Goal: Register for event/course

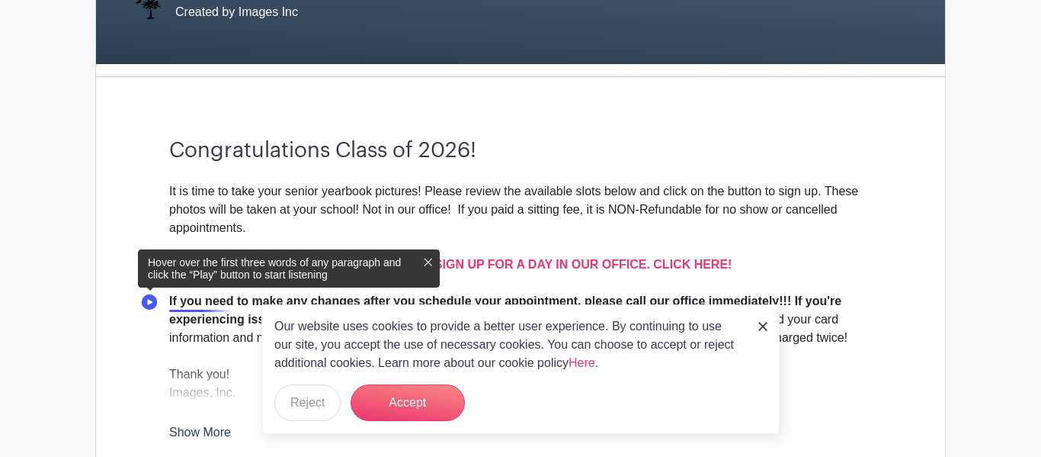
click at [432, 262] on icon at bounding box center [428, 262] width 12 height 12
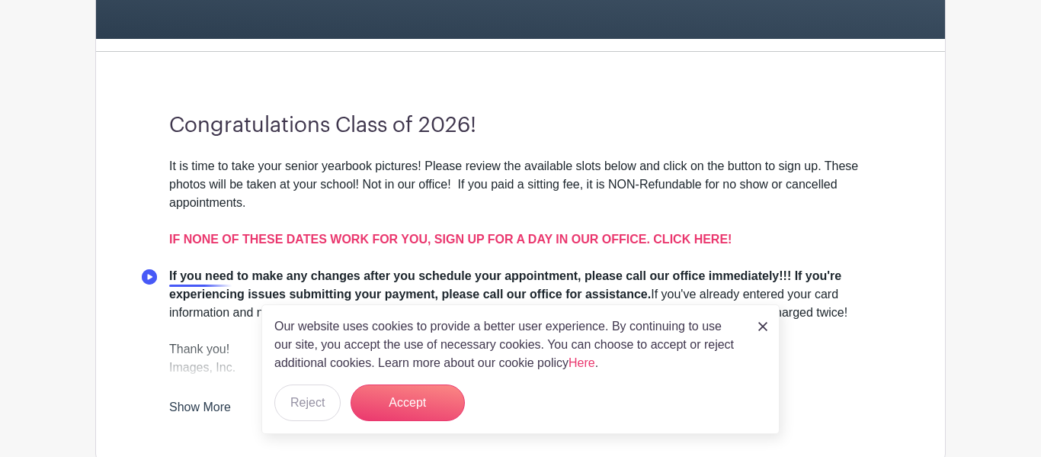
scroll to position [361, 0]
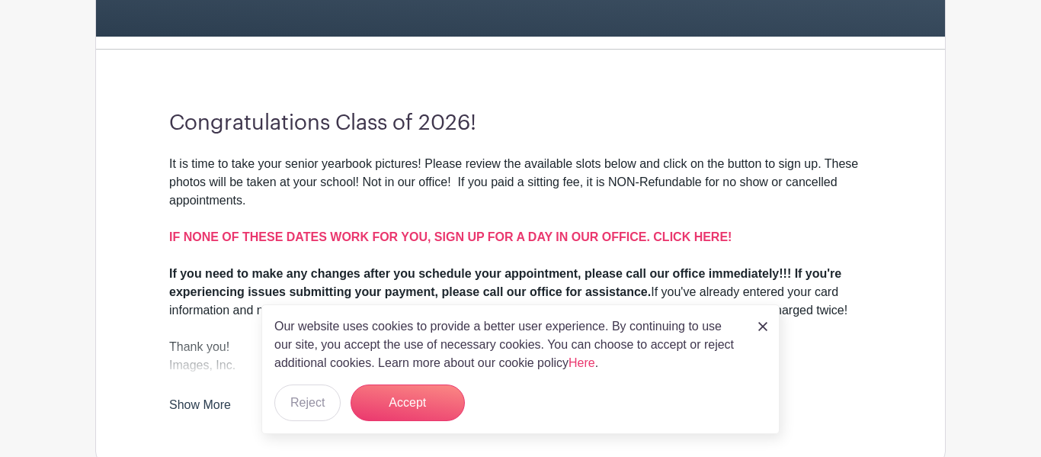
click at [761, 333] on link at bounding box center [763, 325] width 9 height 18
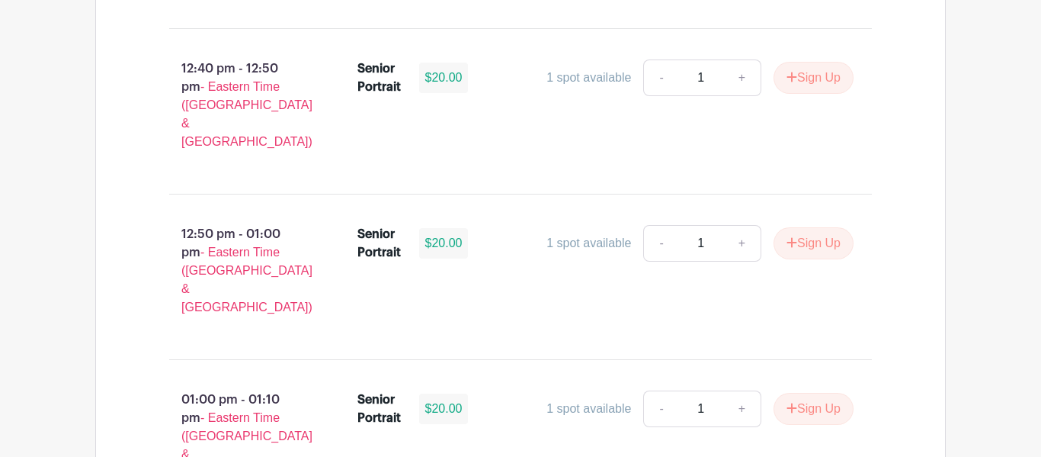
scroll to position [4093, 0]
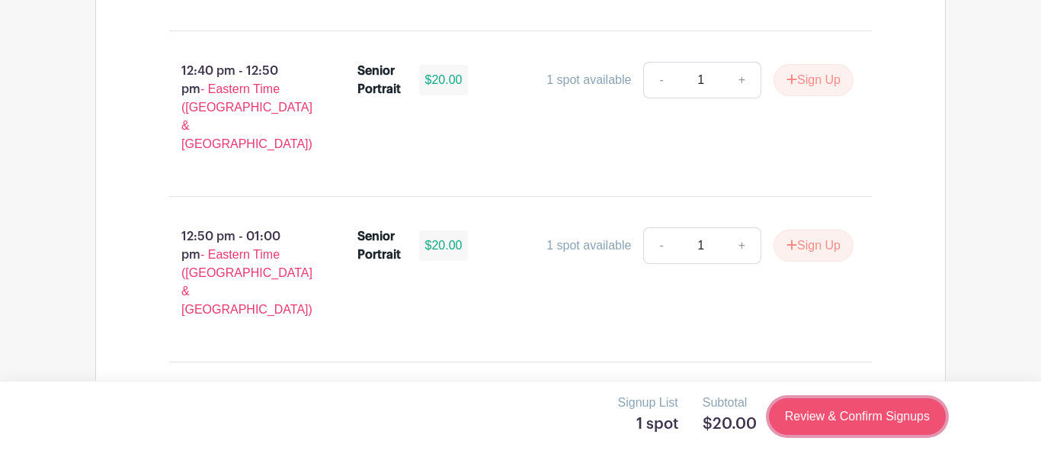
click at [788, 409] on link "Review & Confirm Signups" at bounding box center [857, 416] width 177 height 37
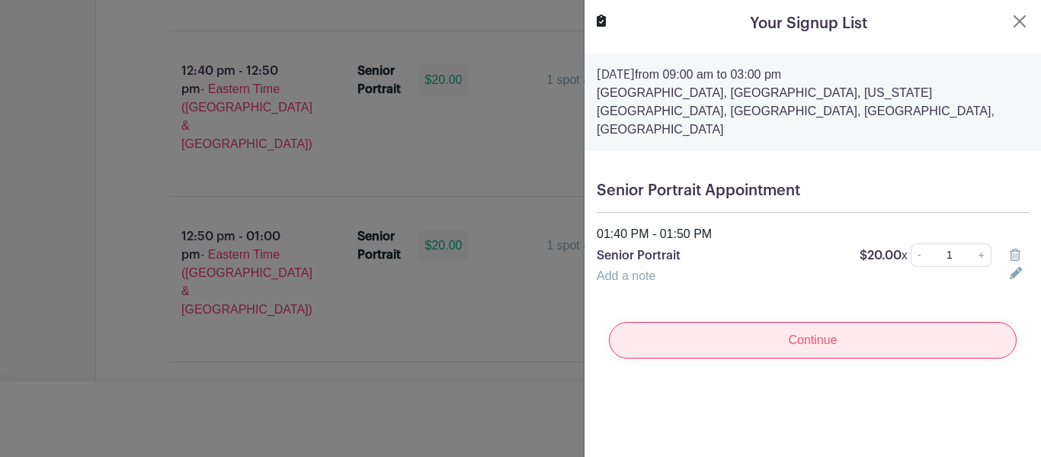
click at [880, 322] on input "Continue" at bounding box center [813, 340] width 408 height 37
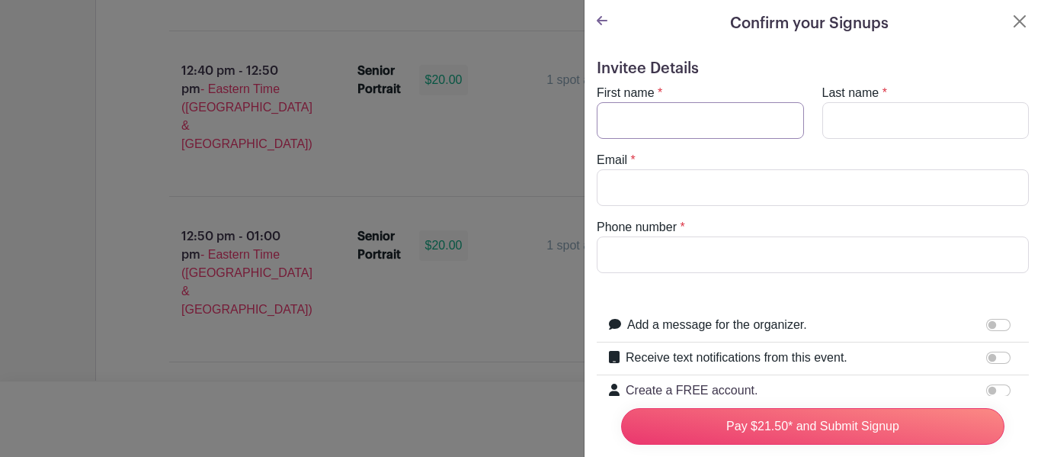
click at [701, 107] on input "First name" at bounding box center [700, 120] width 207 height 37
type input "[PERSON_NAME]"
click at [870, 134] on input "Last name" at bounding box center [926, 120] width 207 height 37
type input "[PERSON_NAME]"
click at [806, 198] on input "Email" at bounding box center [813, 187] width 432 height 37
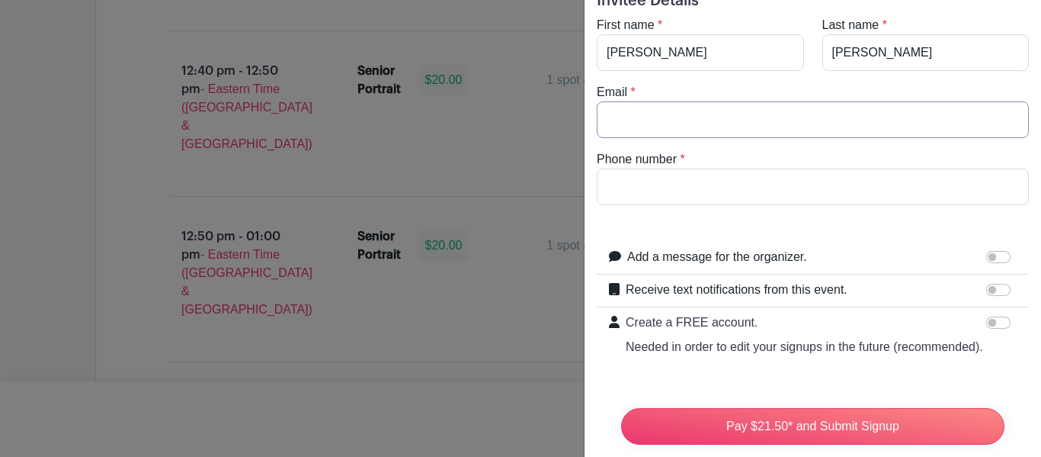
scroll to position [67, 0]
click at [993, 329] on input "Create a FREE account. Needed in order to edit your signups in the future (reco…" at bounding box center [999, 323] width 24 height 12
checkbox input "false"
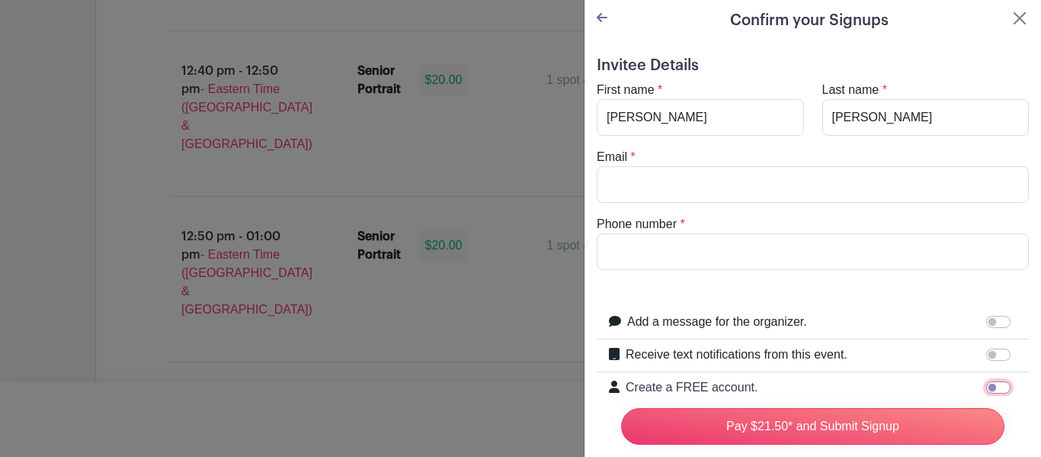
scroll to position [0, 0]
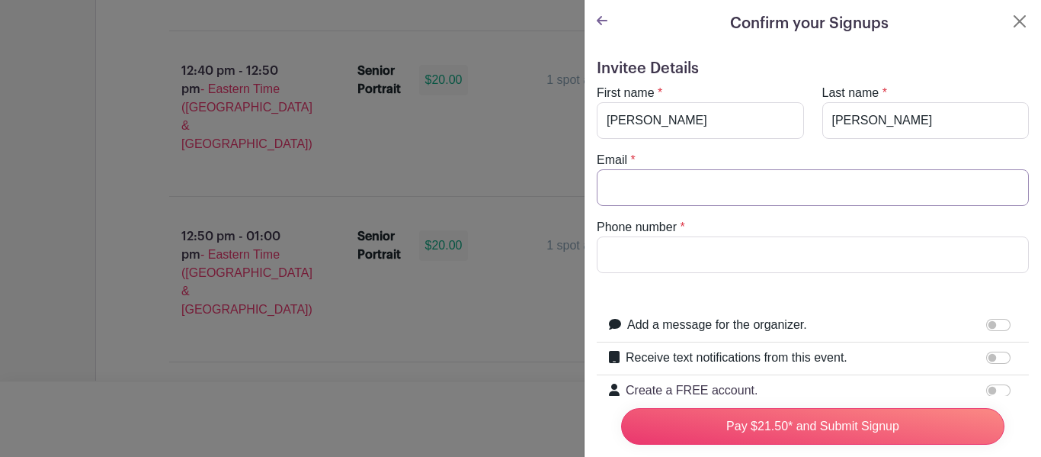
click at [871, 197] on input "Email" at bounding box center [813, 187] width 432 height 37
type input "c"
type input "[EMAIL_ADDRESS][DOMAIN_NAME]"
click at [849, 253] on input "Phone number" at bounding box center [813, 254] width 432 height 37
click at [817, 194] on input "[EMAIL_ADDRESS][DOMAIN_NAME]" at bounding box center [813, 187] width 432 height 37
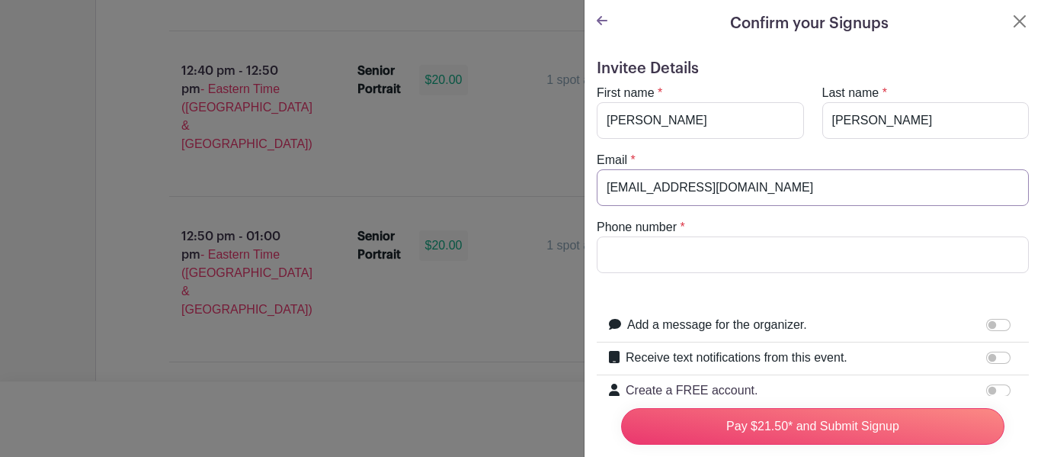
click at [817, 194] on input "[EMAIL_ADDRESS][DOMAIN_NAME]" at bounding box center [813, 187] width 432 height 37
type input "[EMAIL_ADDRESS][DOMAIN_NAME]"
click at [790, 255] on input "Phone number" at bounding box center [813, 254] width 432 height 37
click at [810, 236] on input "8649385247" at bounding box center [813, 254] width 432 height 37
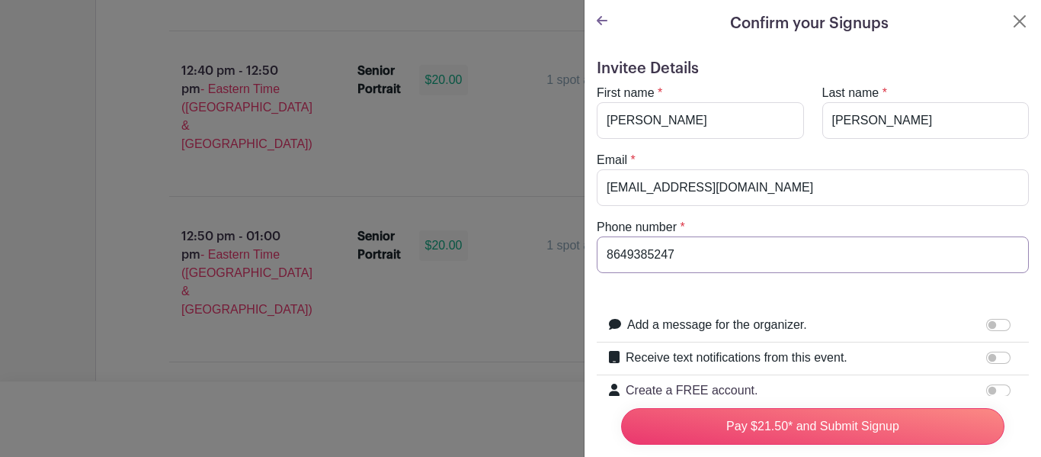
scroll to position [195, 0]
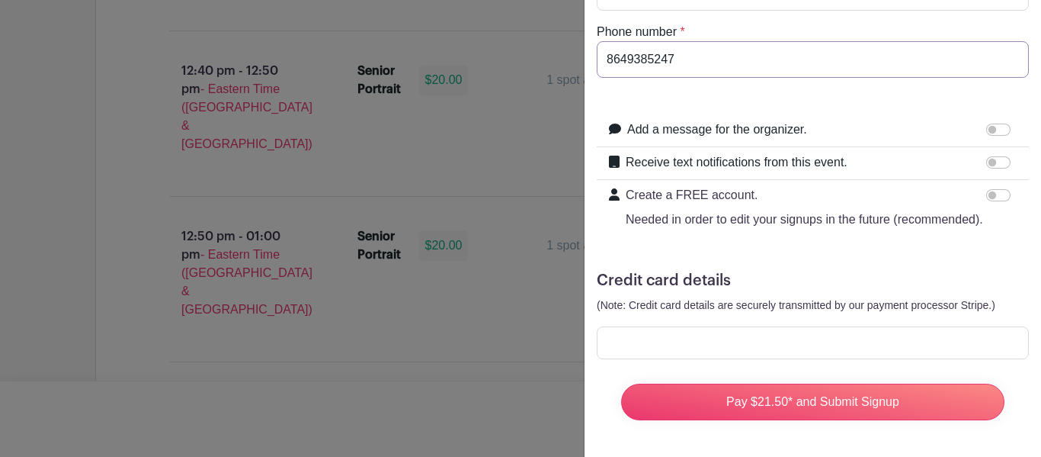
type input "8649385247"
click at [853, 126] on div "Add a message for the organizer." at bounding box center [822, 130] width 390 height 20
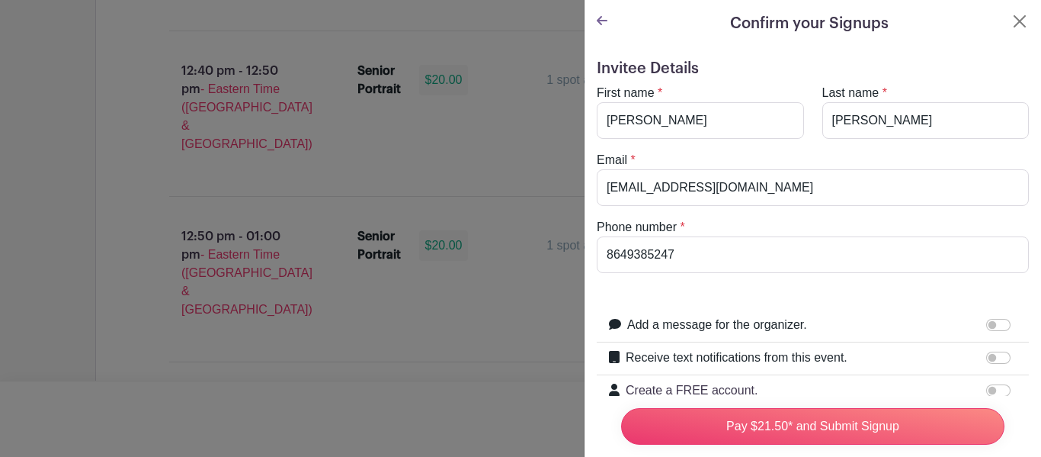
click at [611, 22] on div "Confirm your Signups" at bounding box center [813, 23] width 432 height 23
click at [731, 185] on input "[EMAIL_ADDRESS][DOMAIN_NAME]" at bounding box center [813, 187] width 432 height 37
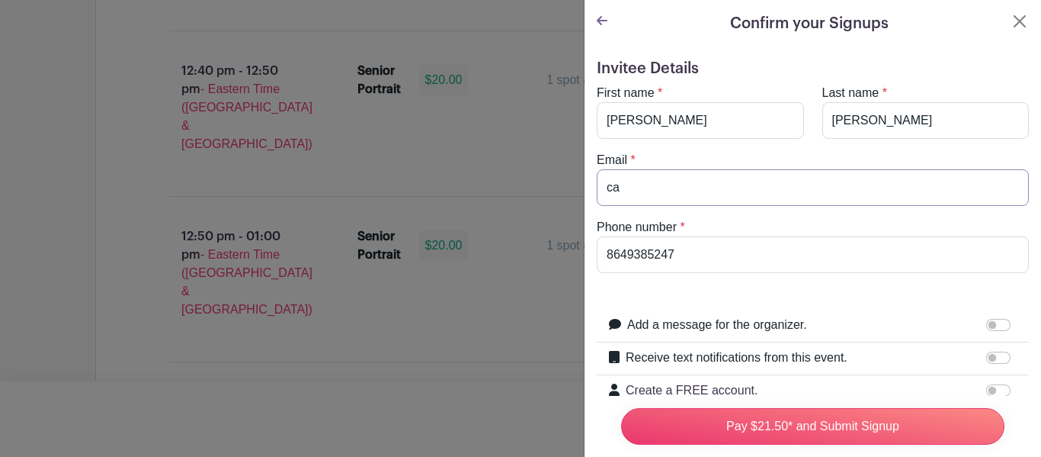
type input "c"
click at [752, 269] on input "8649385247" at bounding box center [813, 254] width 432 height 37
click at [744, 114] on input "[PERSON_NAME]" at bounding box center [700, 120] width 207 height 37
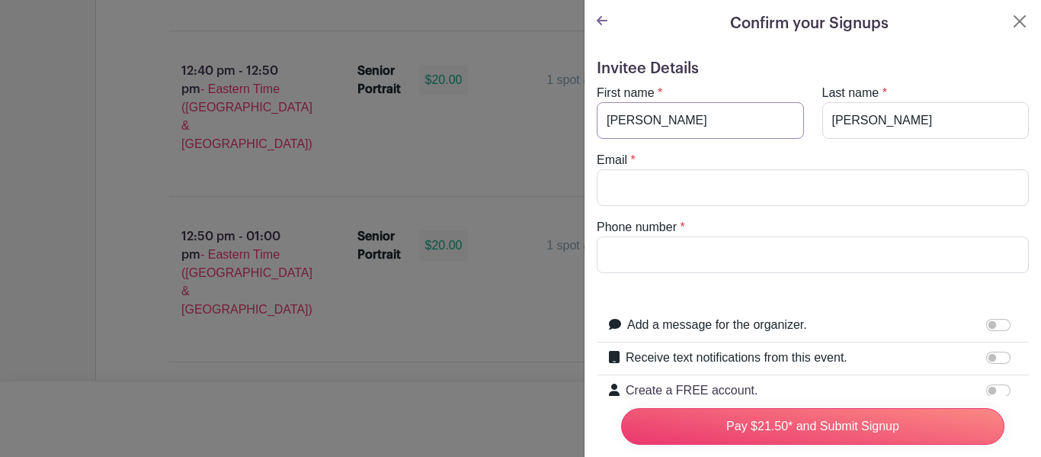
click at [744, 114] on input "[PERSON_NAME]" at bounding box center [700, 120] width 207 height 37
click at [916, 121] on input "[PERSON_NAME]" at bounding box center [926, 120] width 207 height 37
click at [601, 27] on icon at bounding box center [602, 20] width 11 height 12
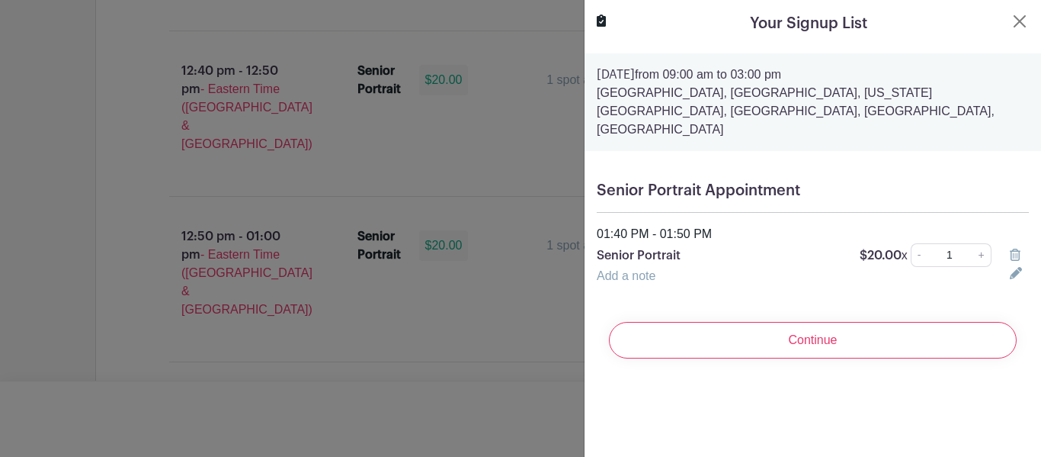
click at [1019, 249] on icon at bounding box center [1015, 255] width 11 height 12
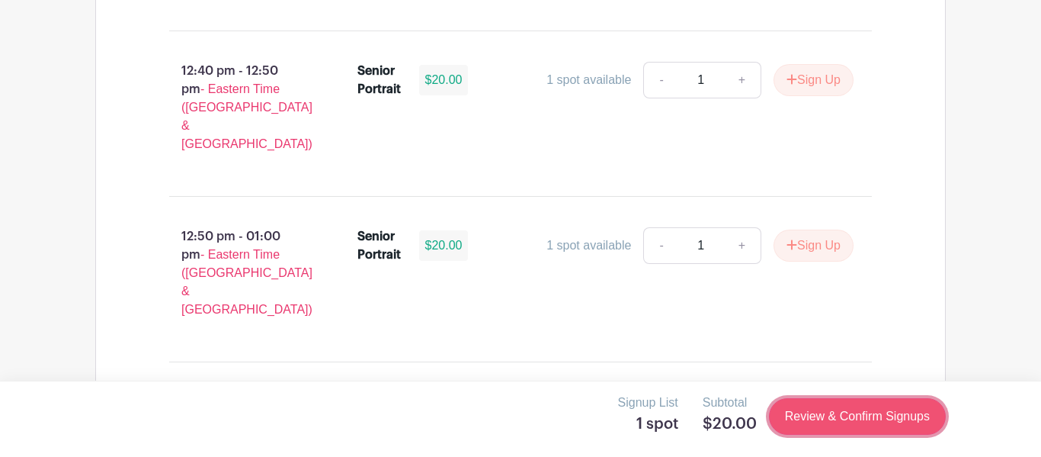
click at [833, 432] on link "Review & Confirm Signups" at bounding box center [857, 416] width 177 height 37
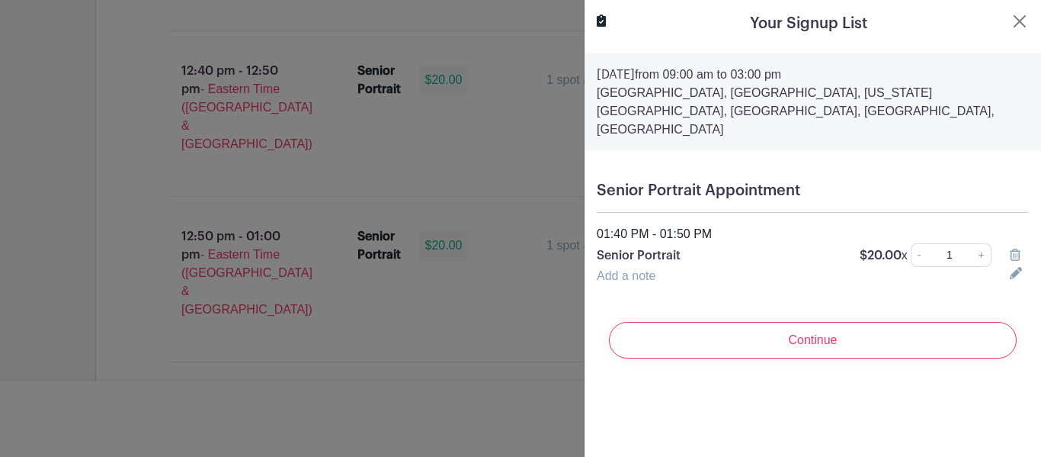
click at [1012, 267] on icon at bounding box center [1016, 273] width 12 height 12
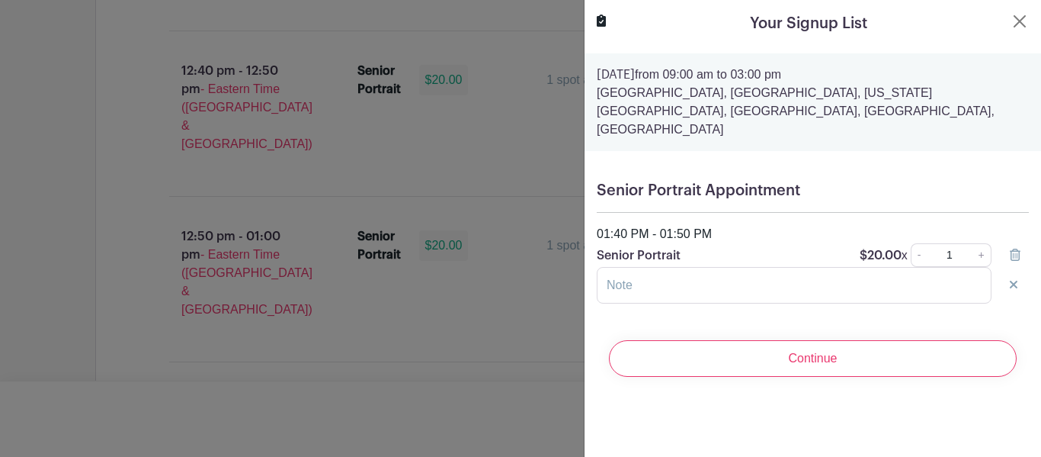
click at [1012, 267] on div at bounding box center [813, 285] width 451 height 37
click at [1012, 21] on button "Close" at bounding box center [1020, 21] width 18 height 18
